Goal: Information Seeking & Learning: Learn about a topic

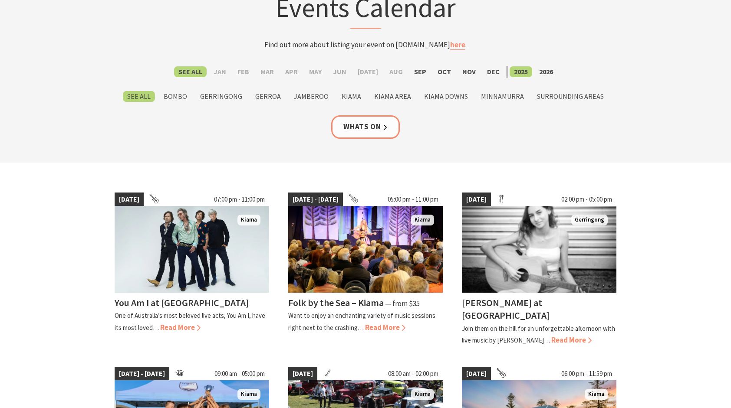
scroll to position [122, 0]
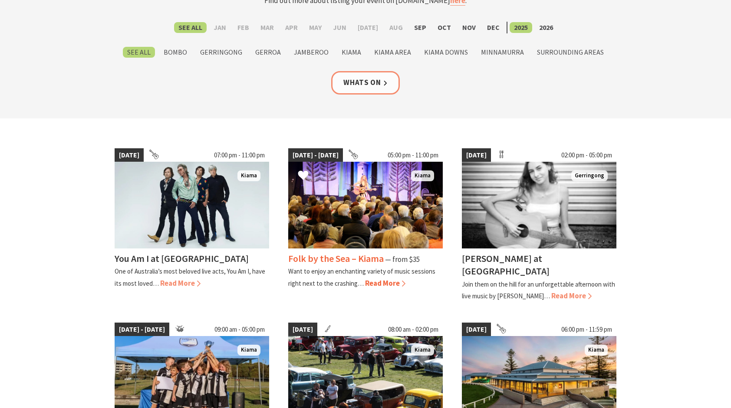
click at [382, 281] on span "Read More" at bounding box center [385, 284] width 40 height 10
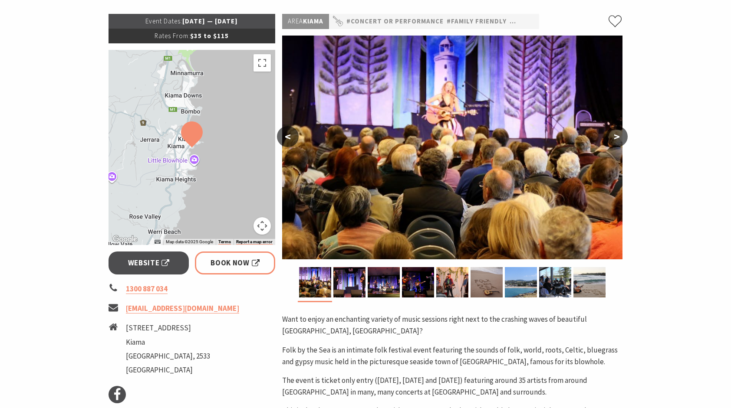
scroll to position [130, 0]
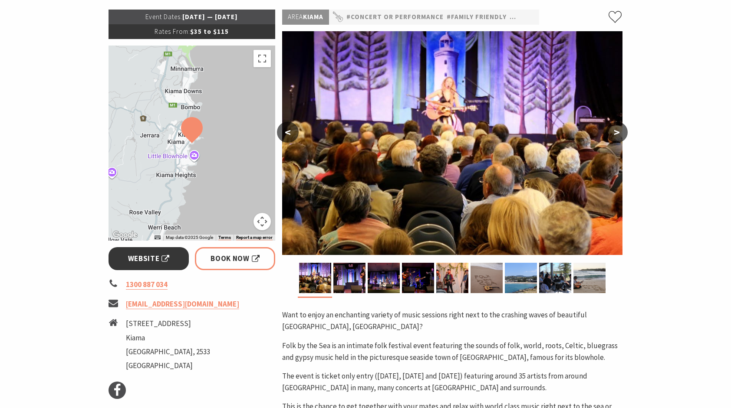
click at [145, 255] on span "Website" at bounding box center [149, 259] width 42 height 12
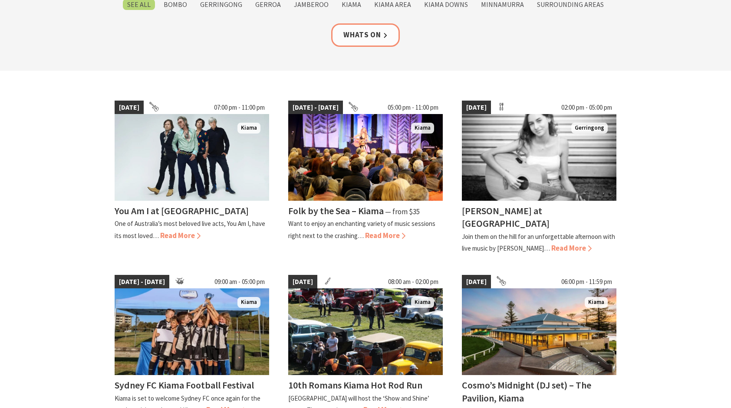
scroll to position [215, 0]
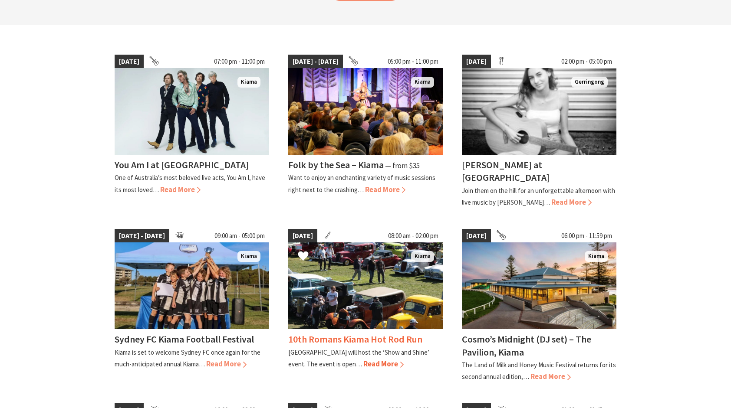
click at [378, 359] on span "Read More" at bounding box center [383, 364] width 40 height 10
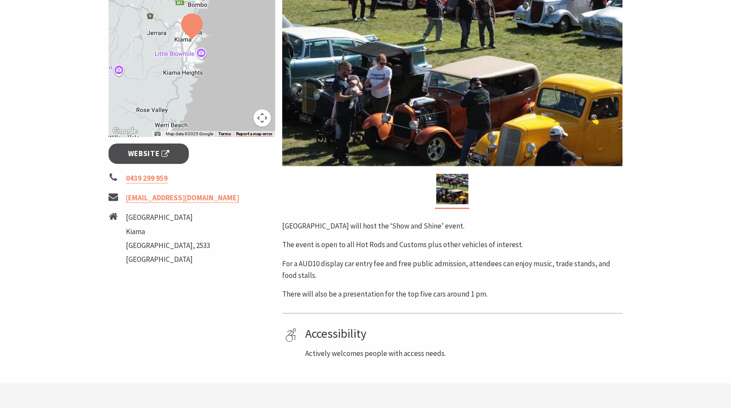
scroll to position [211, 0]
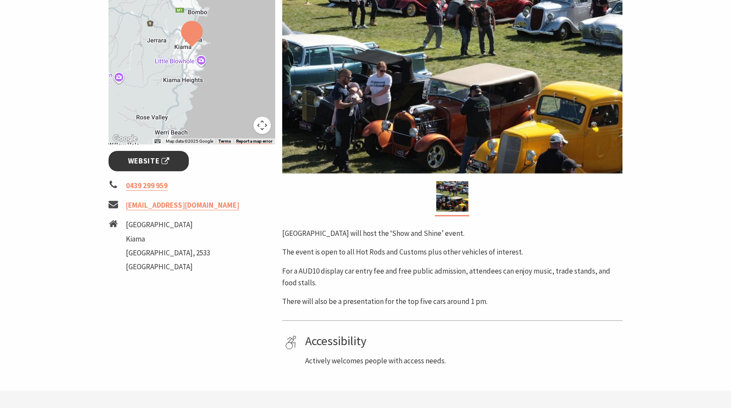
click at [148, 159] on span "Website" at bounding box center [149, 161] width 42 height 12
